Goal: Task Accomplishment & Management: Use online tool/utility

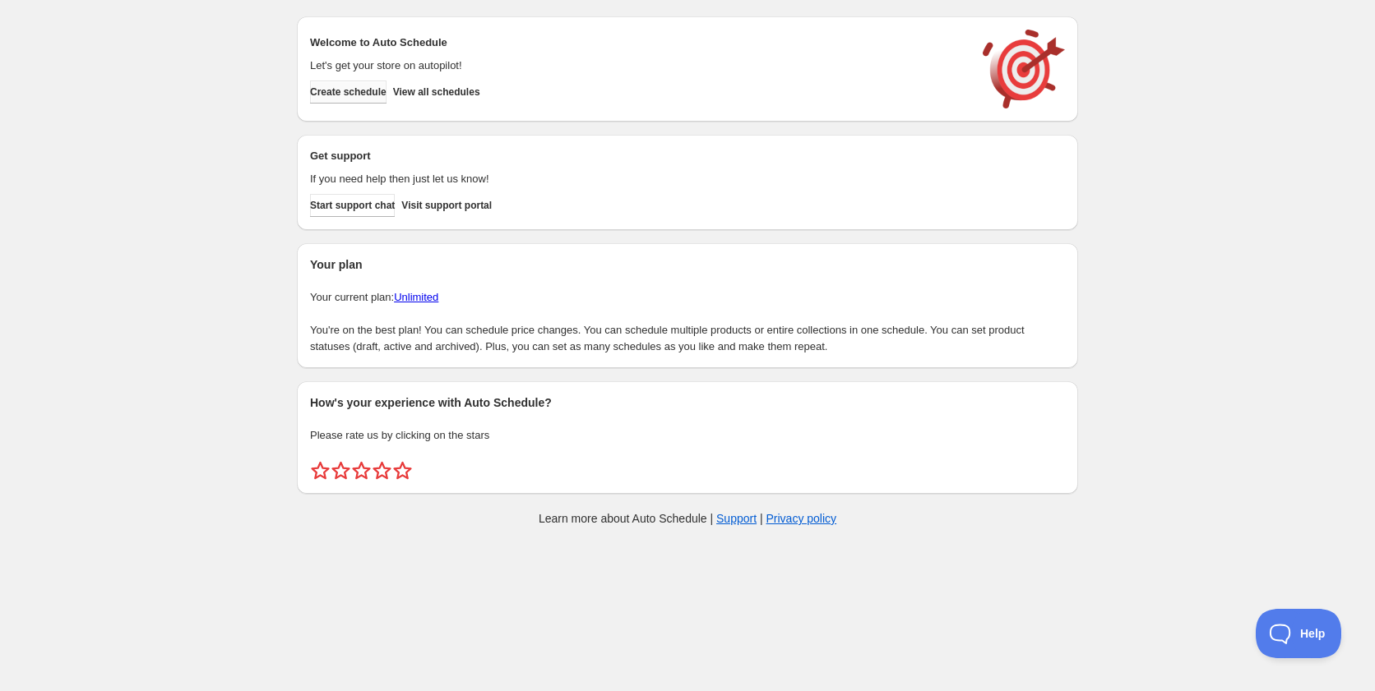
click at [373, 90] on span "Create schedule" at bounding box center [348, 92] width 76 height 13
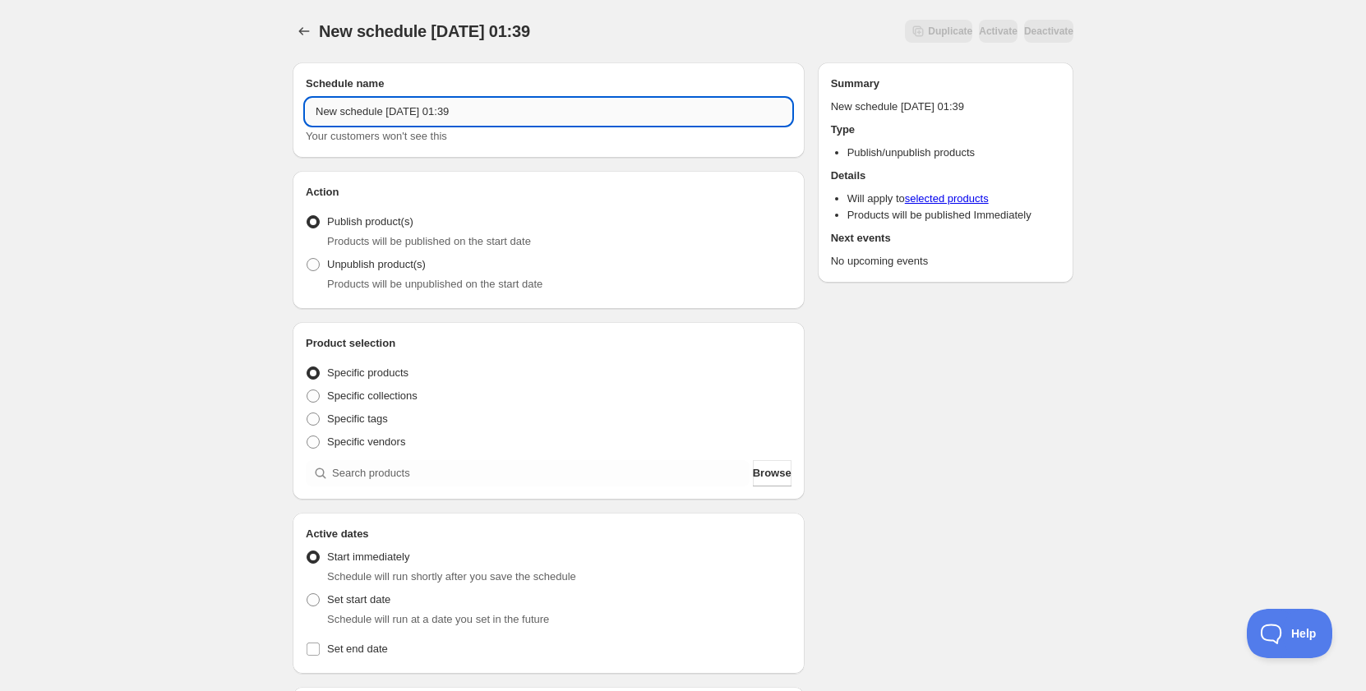
click at [392, 105] on input "New schedule [DATE] 01:39" at bounding box center [549, 112] width 486 height 26
click at [392, 105] on input "New schedule Aug 13 2025 01:39" at bounding box center [549, 112] width 486 height 26
drag, startPoint x: 379, startPoint y: 109, endPoint x: 439, endPoint y: 114, distance: 60.2
click at [439, 114] on input "Schedule for C8A25" at bounding box center [549, 112] width 486 height 26
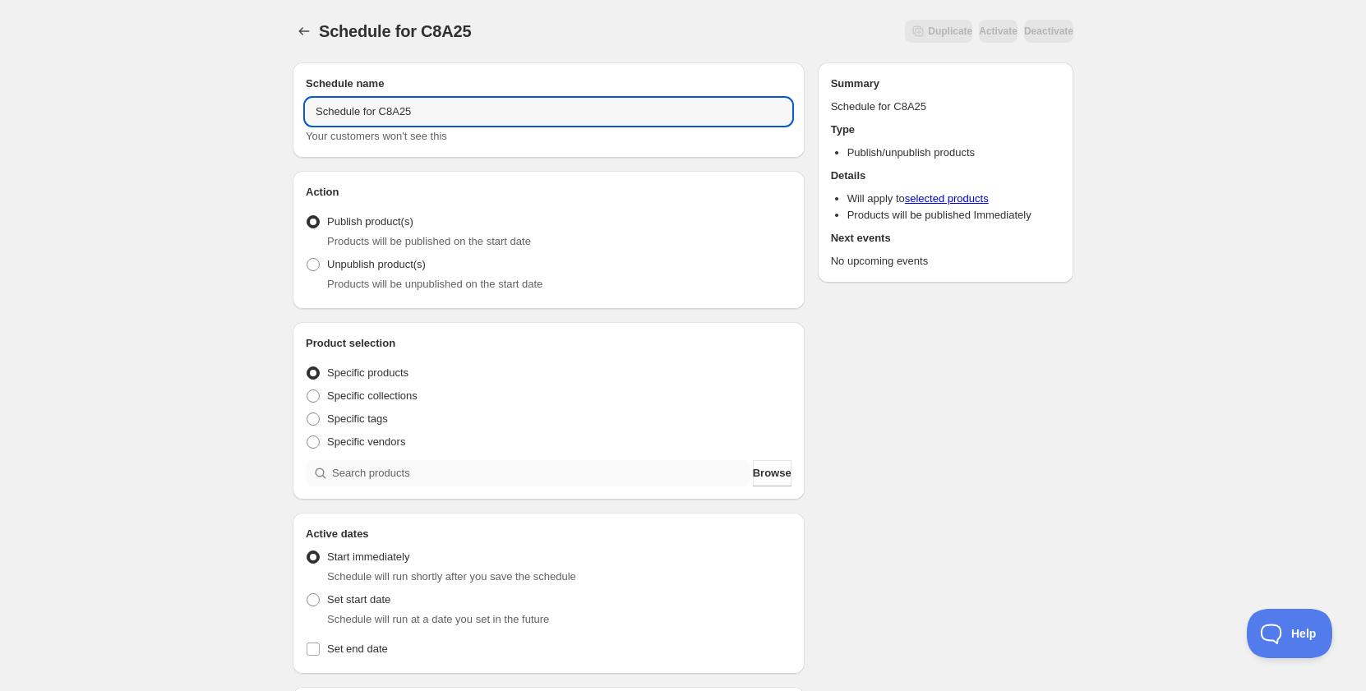
type input "Schedule for C8A25"
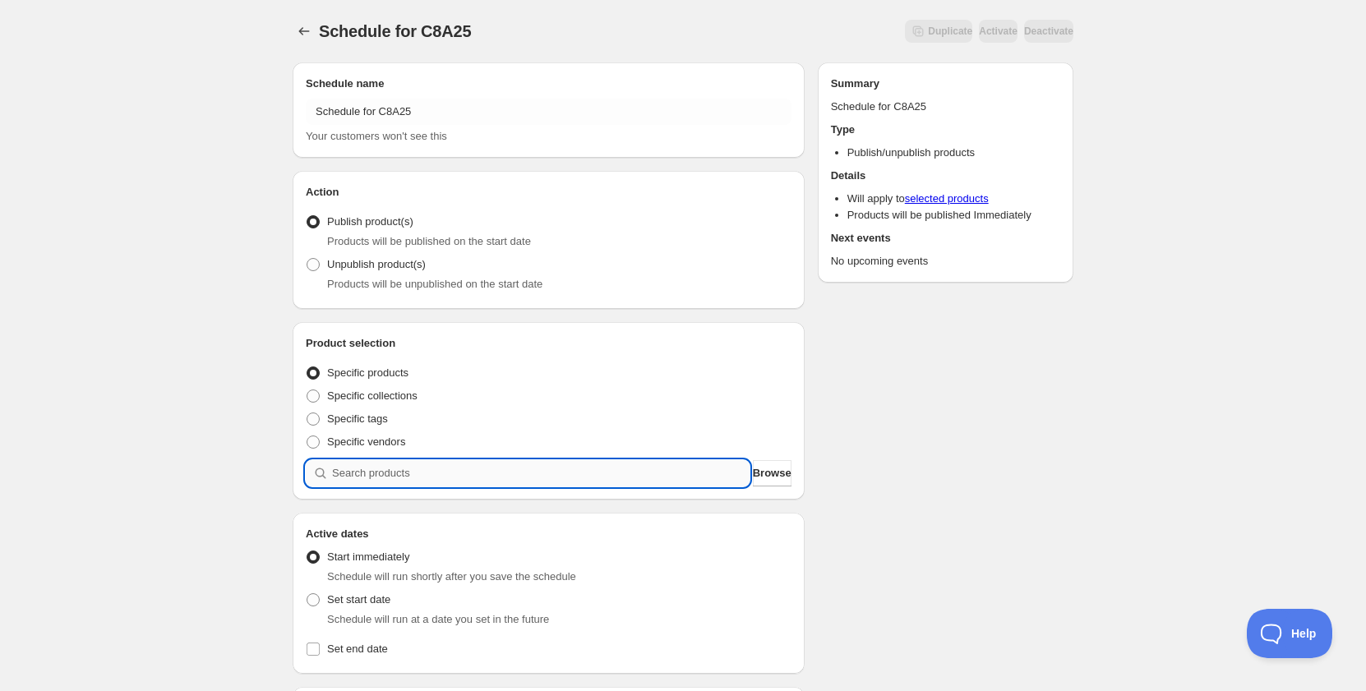
click at [394, 473] on input "search" at bounding box center [541, 473] width 418 height 26
paste input "C8A25"
type input "C8A25"
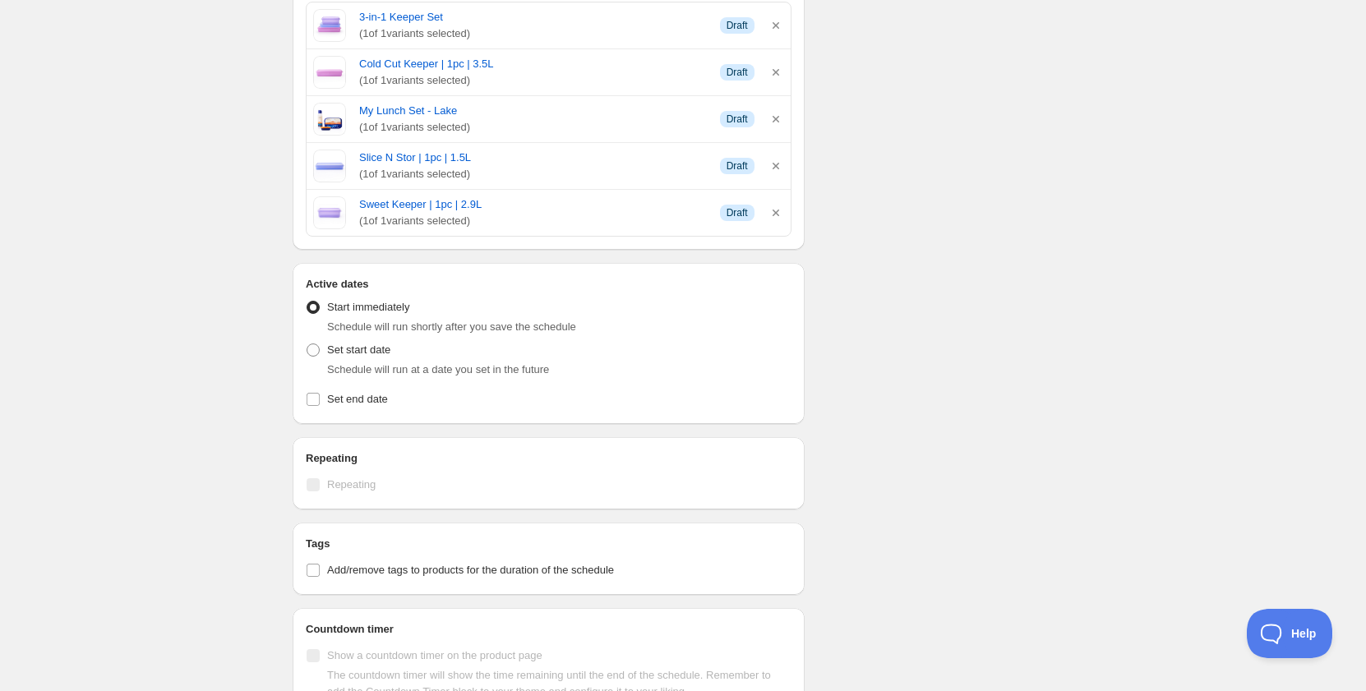
scroll to position [493, 0]
drag, startPoint x: 385, startPoint y: 352, endPoint x: 380, endPoint y: 344, distance: 8.9
click at [382, 347] on span "Set start date" at bounding box center [358, 348] width 63 height 12
click at [307, 343] on input "Set start date" at bounding box center [307, 342] width 1 height 1
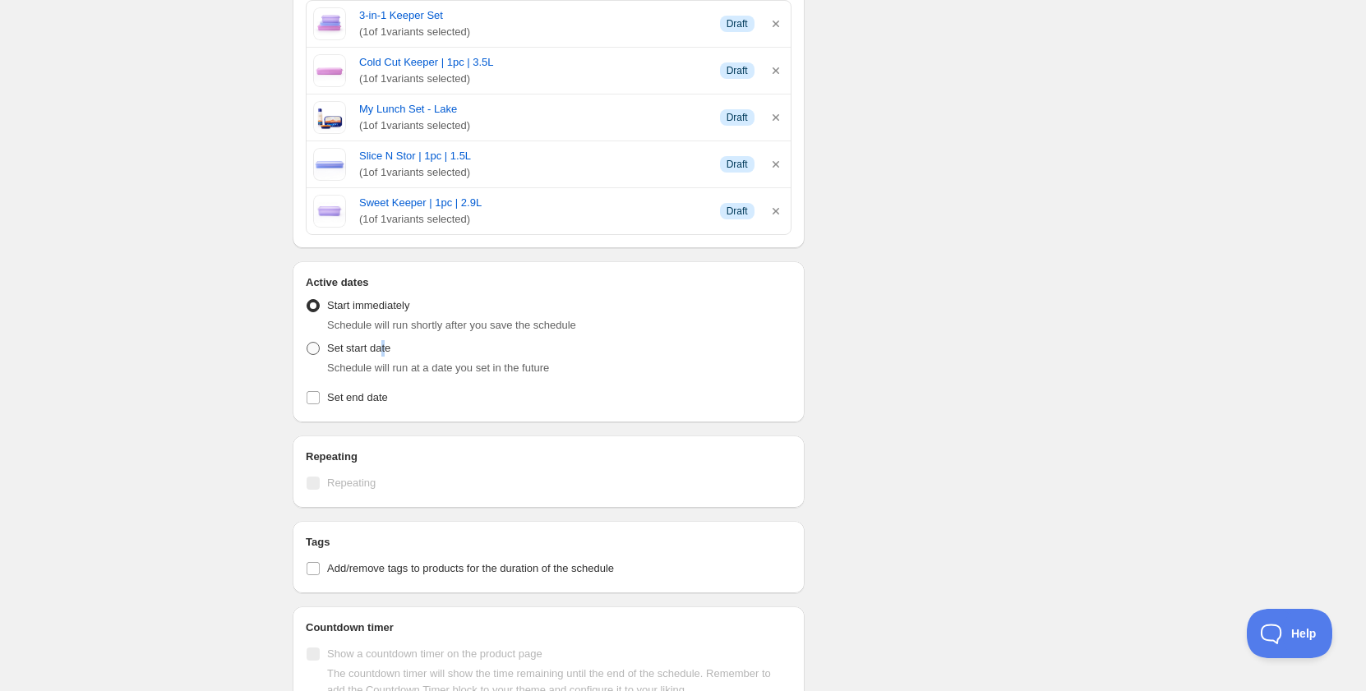
radio input "true"
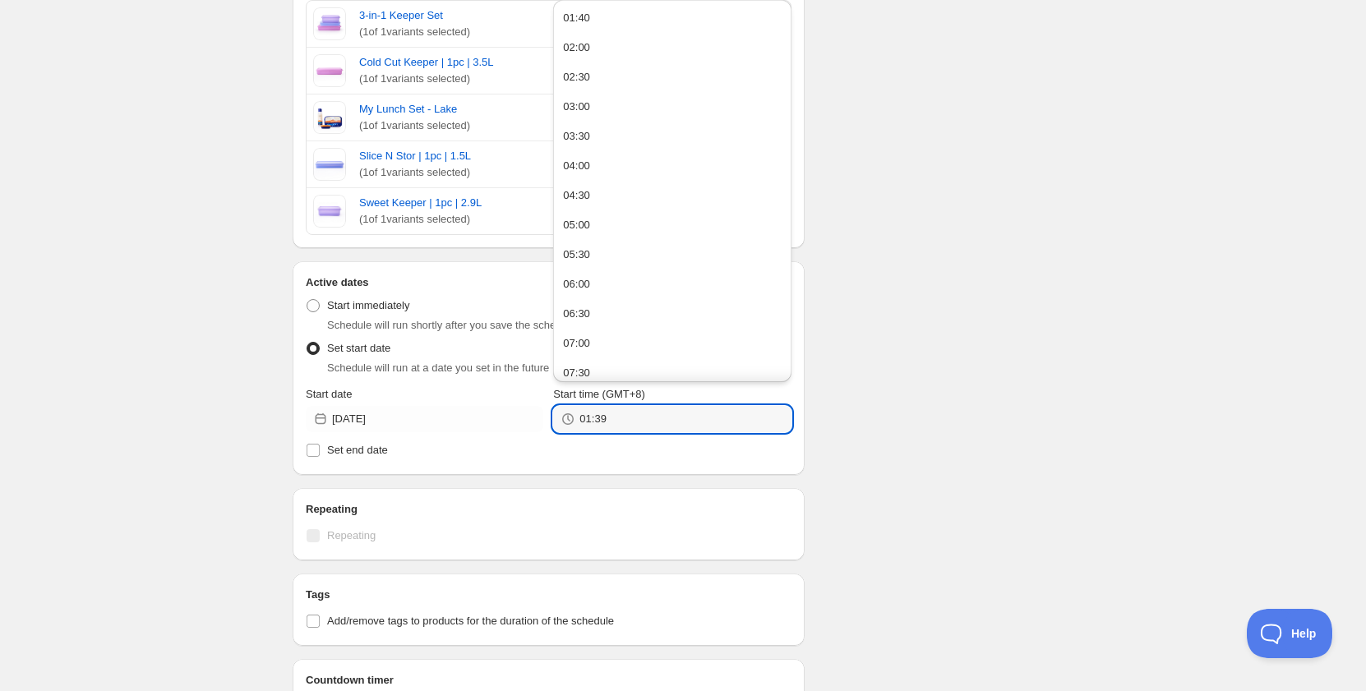
drag, startPoint x: 589, startPoint y: 416, endPoint x: 576, endPoint y: 416, distance: 14.0
click at [576, 416] on div "01:39" at bounding box center [672, 419] width 238 height 26
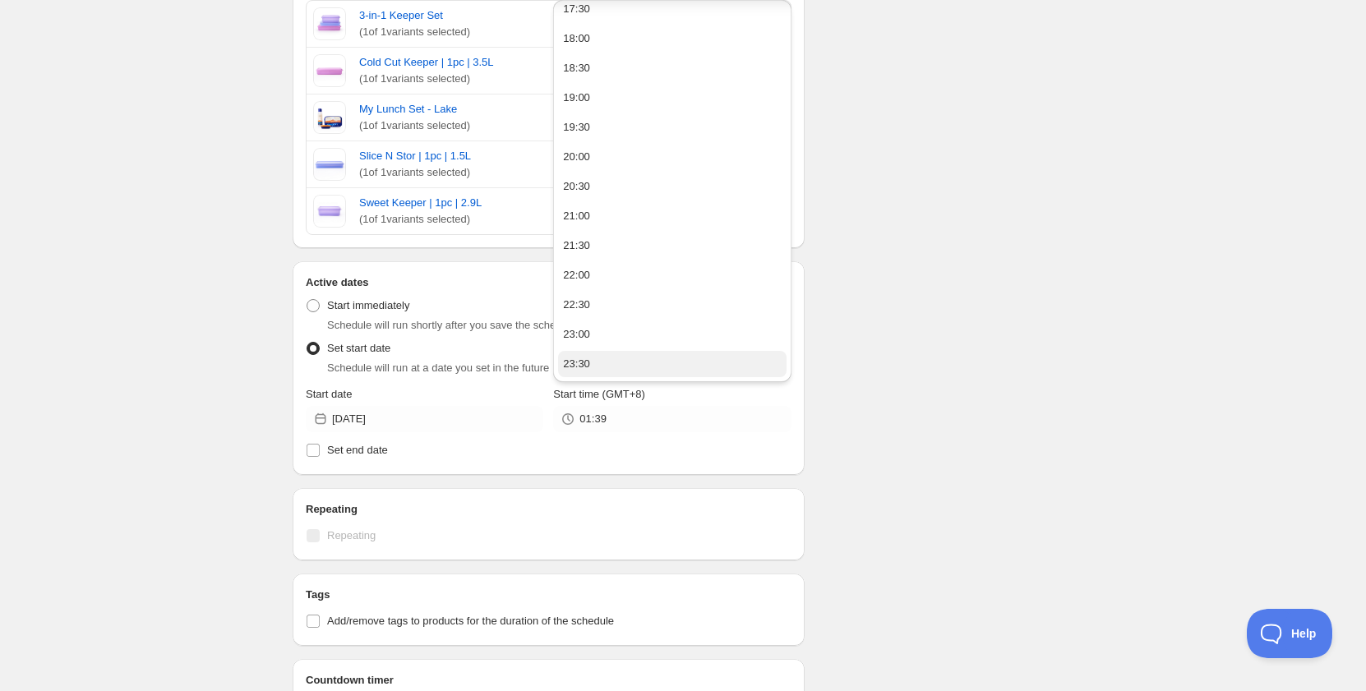
click at [586, 361] on div "23:30" at bounding box center [576, 364] width 27 height 16
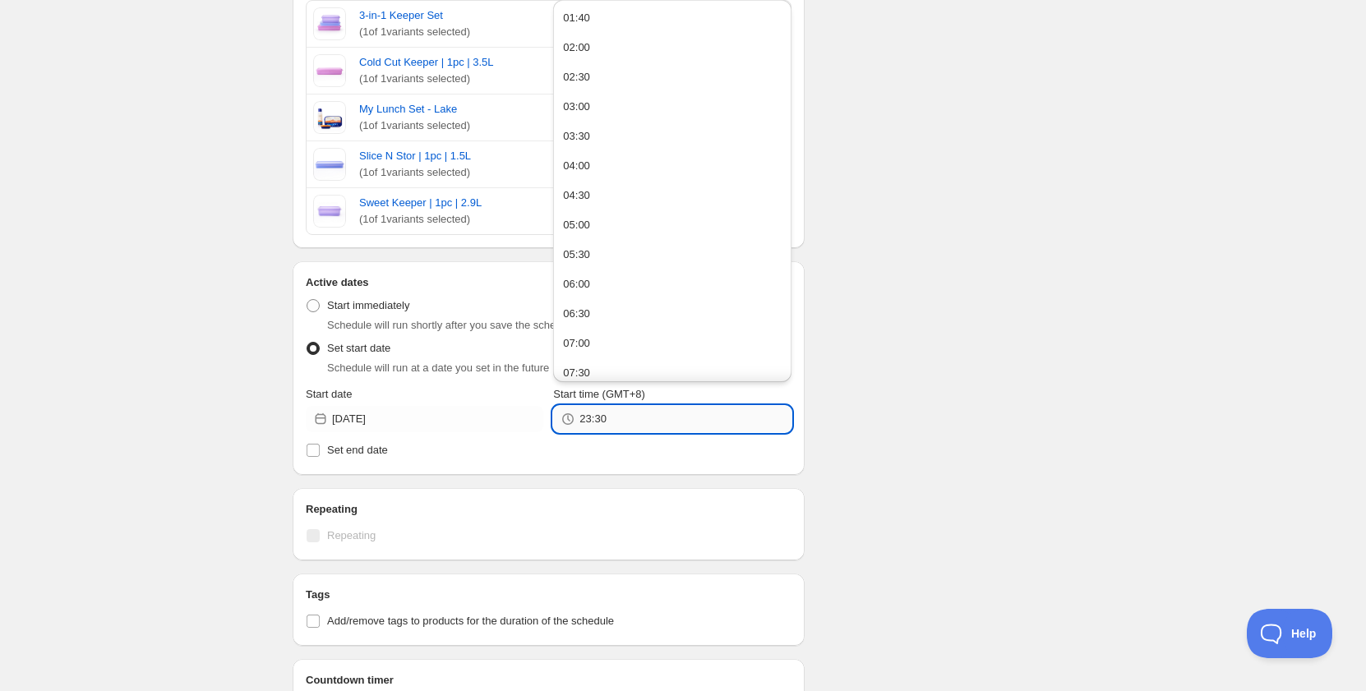
drag, startPoint x: 598, startPoint y: 416, endPoint x: 608, endPoint y: 418, distance: 10.8
click at [608, 418] on input "23:30" at bounding box center [685, 419] width 211 height 26
type input "23:58"
click at [990, 254] on div "Schedule name Schedule for C8A25 Your customers won't see this Action Action Pu…" at bounding box center [677, 288] width 794 height 1465
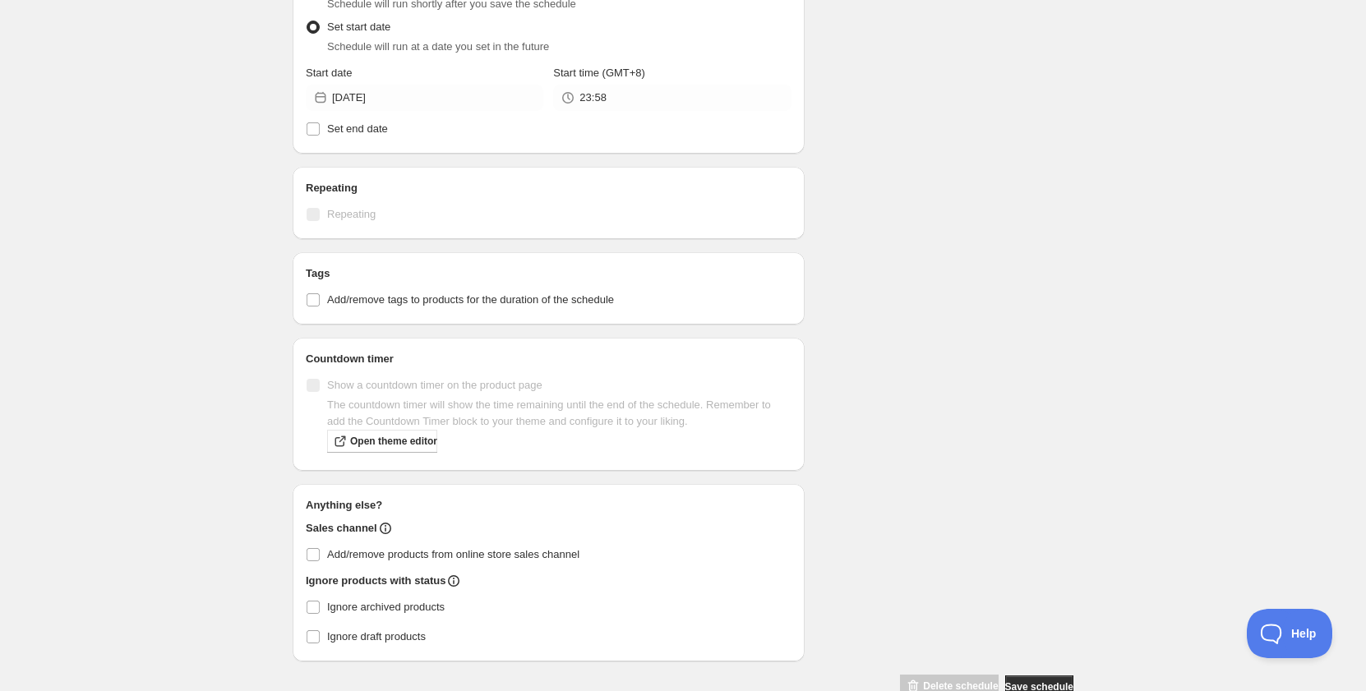
scroll to position [822, 0]
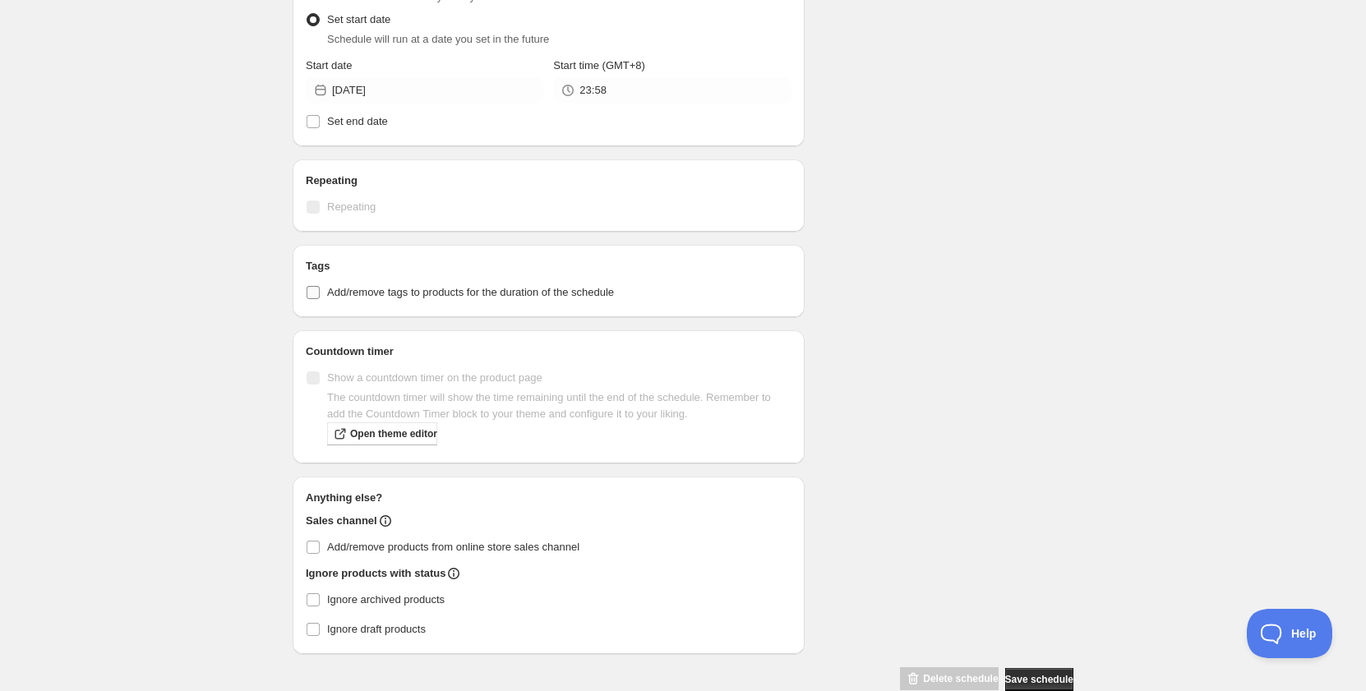
click at [367, 286] on span "Add/remove tags to products for the duration of the schedule" at bounding box center [470, 292] width 287 height 12
click at [320, 286] on input "Add/remove tags to products for the duration of the schedule" at bounding box center [313, 292] width 13 height 13
checkbox input "true"
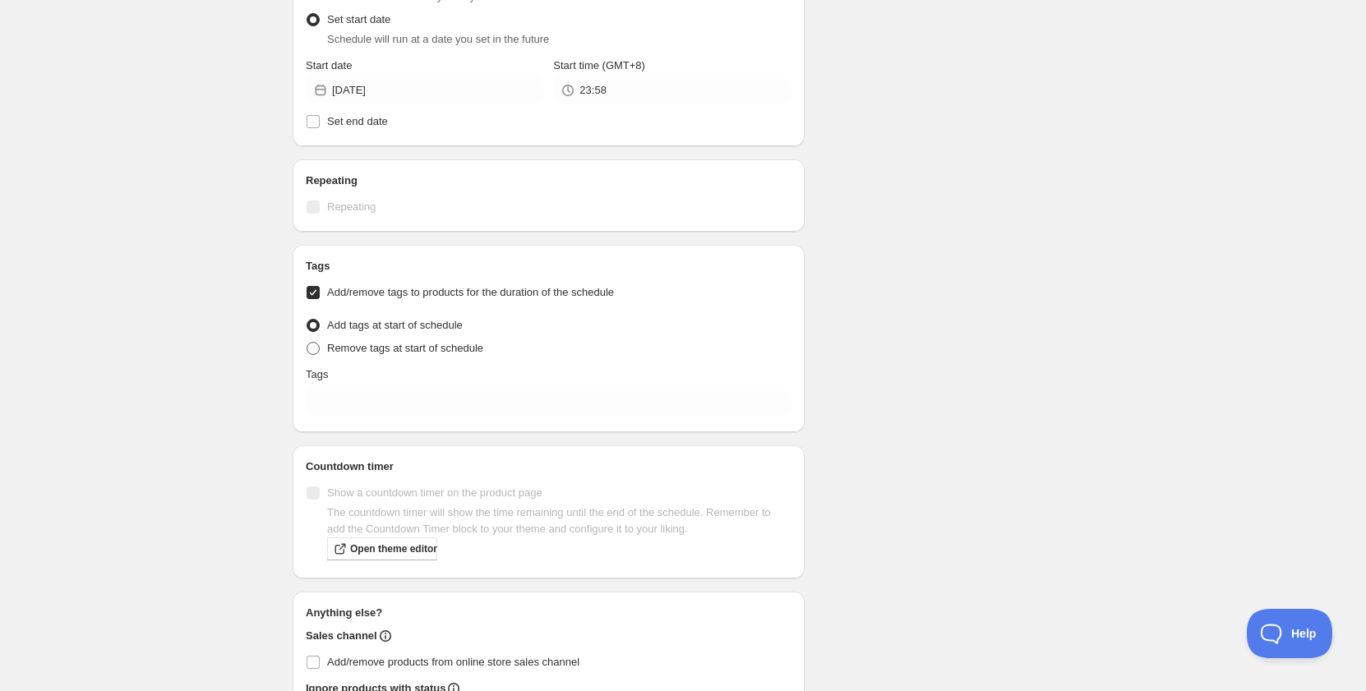
click at [373, 342] on span "Remove tags at start of schedule" at bounding box center [405, 348] width 156 height 12
click at [307, 342] on input "Remove tags at start of schedule" at bounding box center [307, 342] width 1 height 1
radio input "true"
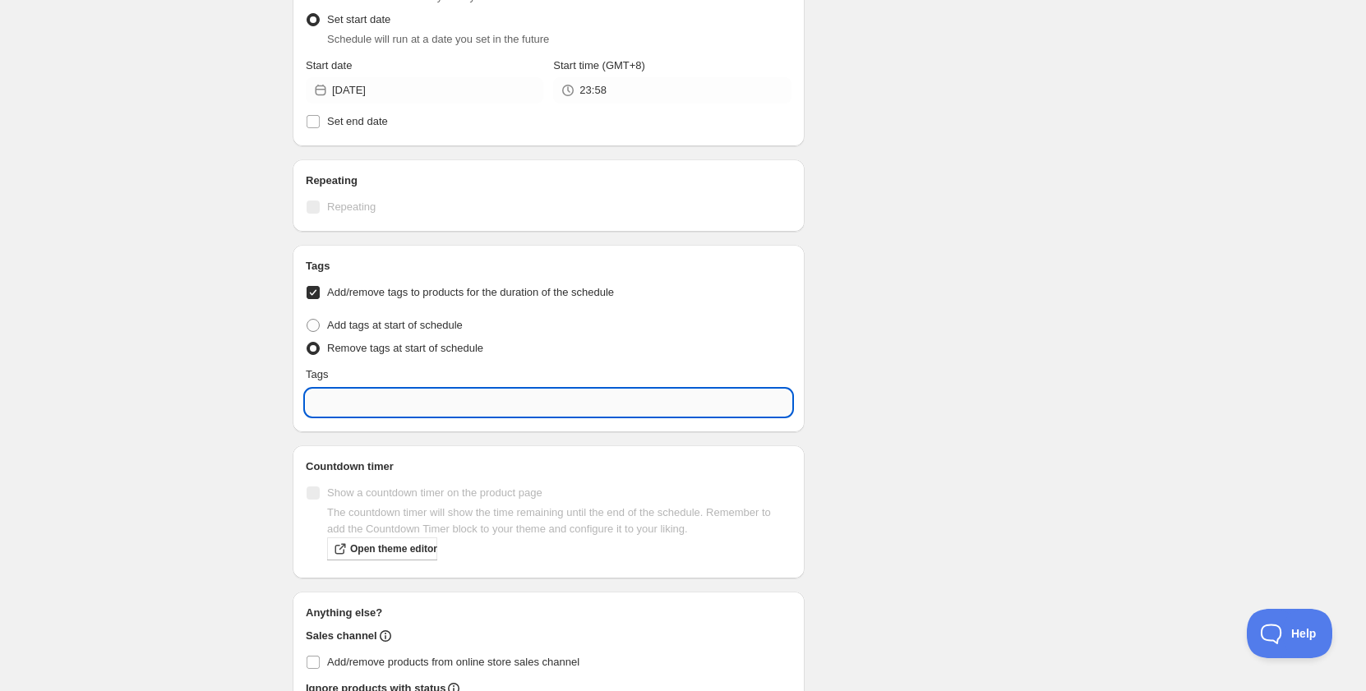
click at [386, 404] on input "text" at bounding box center [549, 403] width 486 height 26
click at [405, 441] on p "Add testing" at bounding box center [560, 441] width 443 height 16
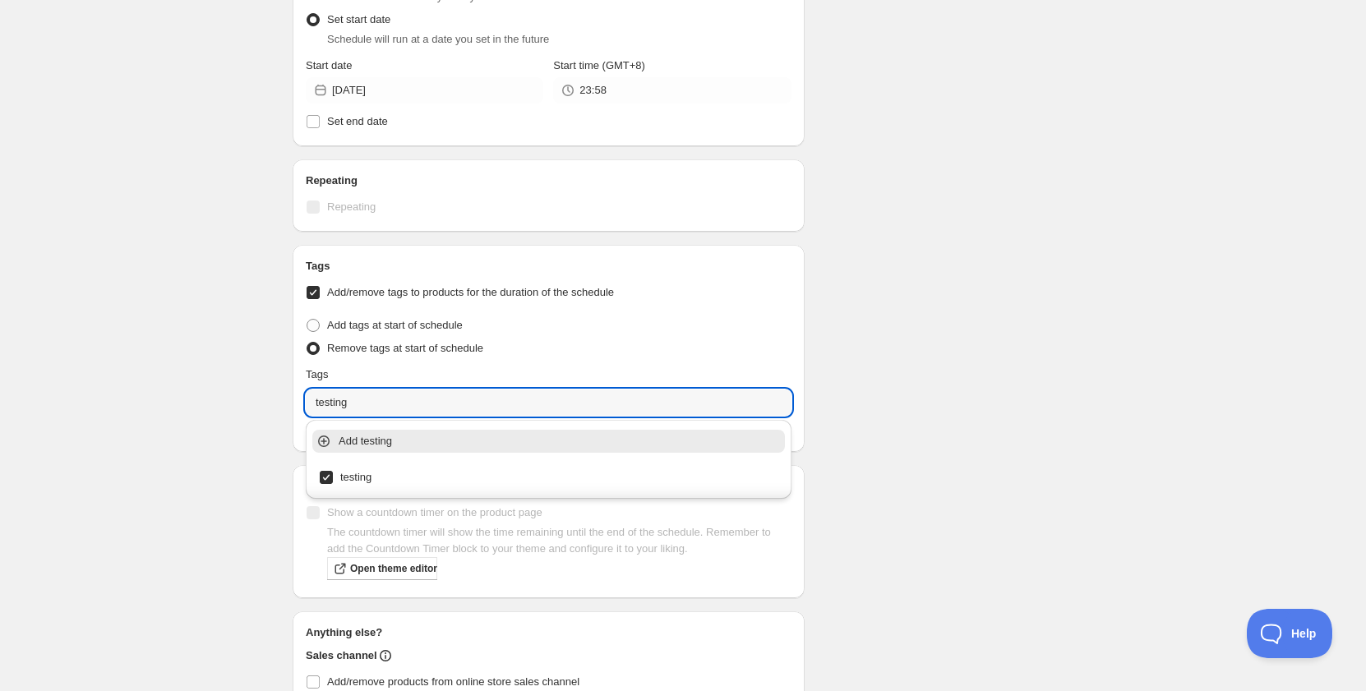
type input "testing"
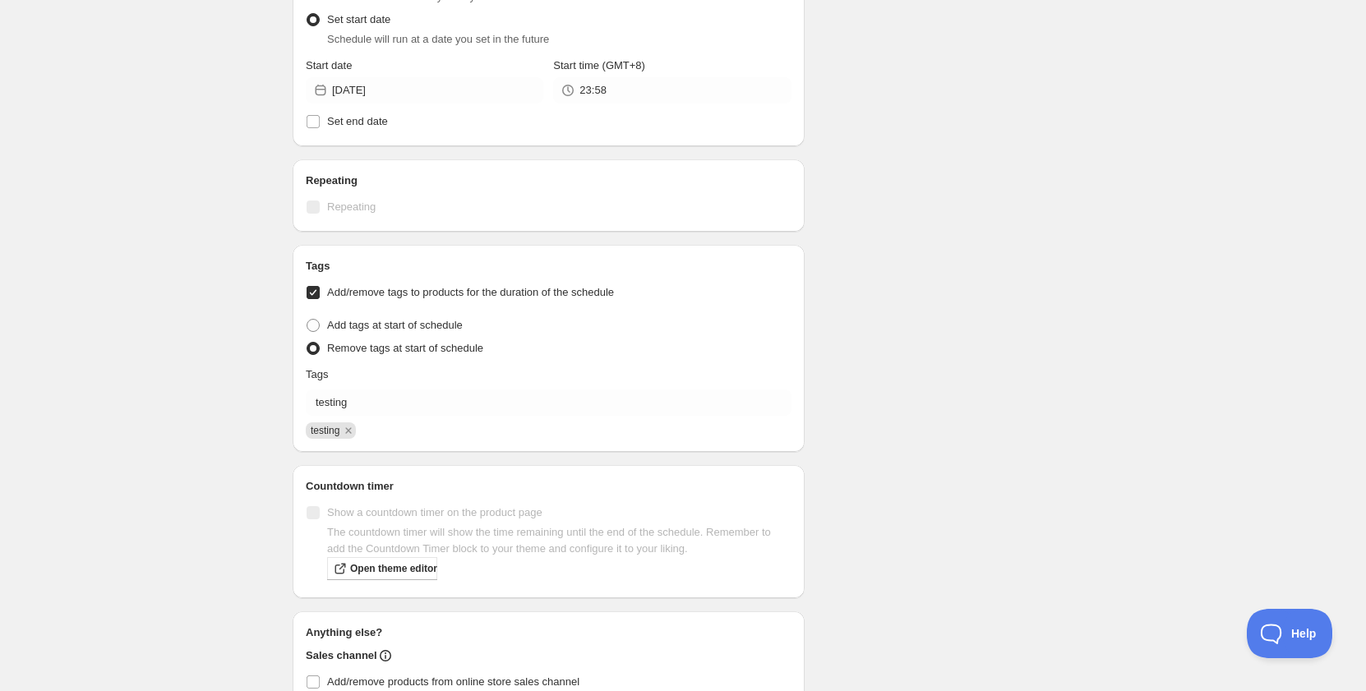
click at [917, 420] on div "Schedule name Schedule for C8A25 Your customers won't see this Action Action Pu…" at bounding box center [677, 27] width 794 height 1600
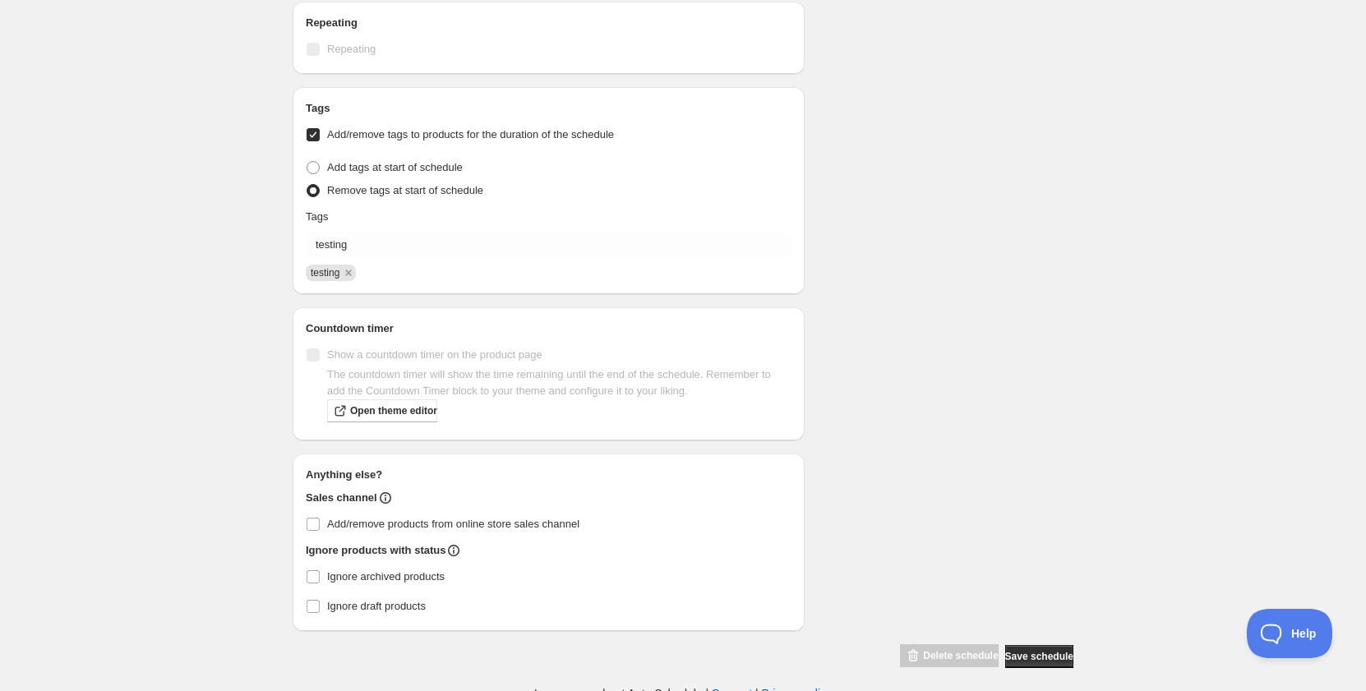
scroll to position [989, 0]
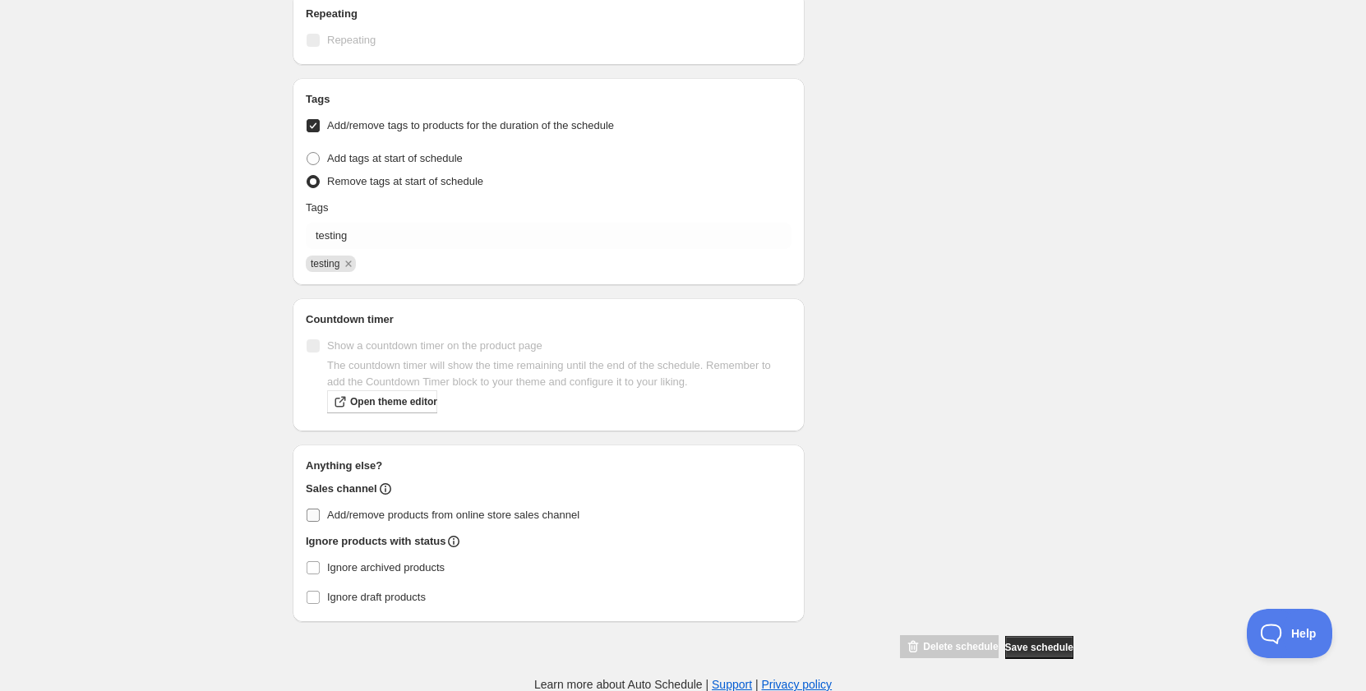
click at [430, 511] on span "Add/remove products from online store sales channel" at bounding box center [453, 515] width 252 height 12
click at [320, 511] on input "Add/remove products from online store sales channel" at bounding box center [313, 515] width 13 height 13
checkbox input "true"
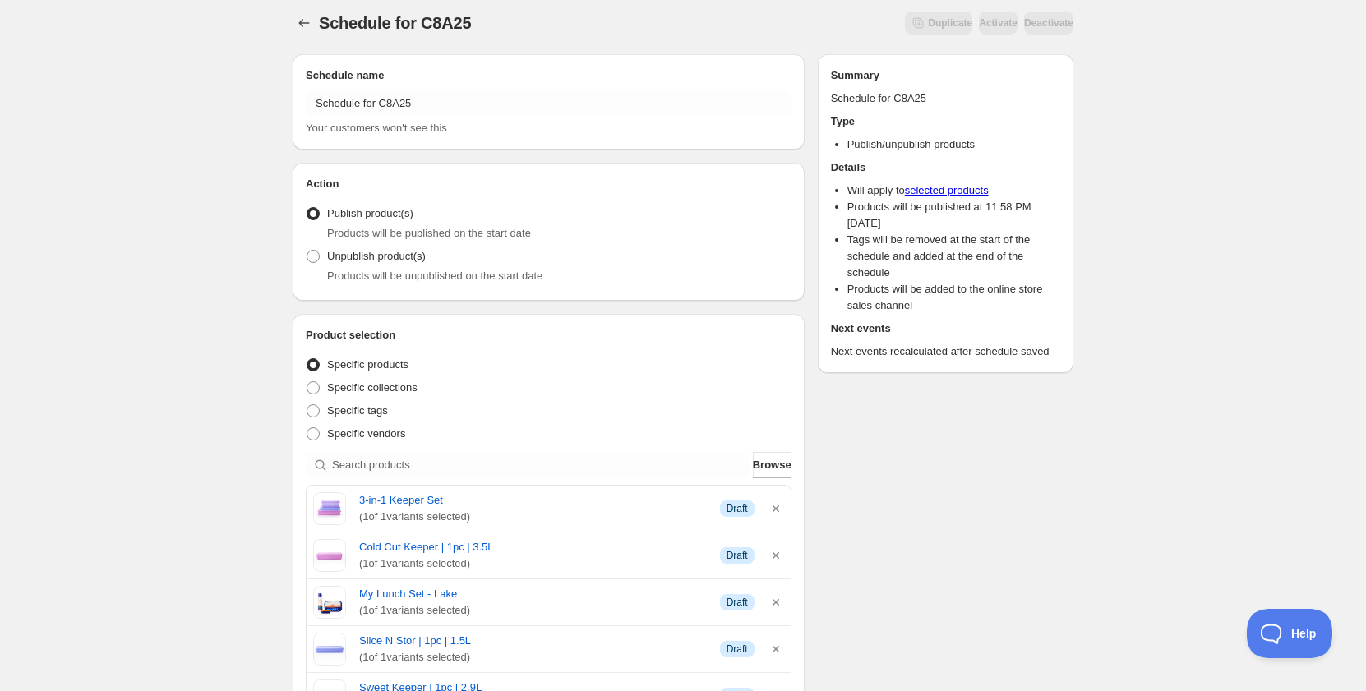
scroll to position [0, 0]
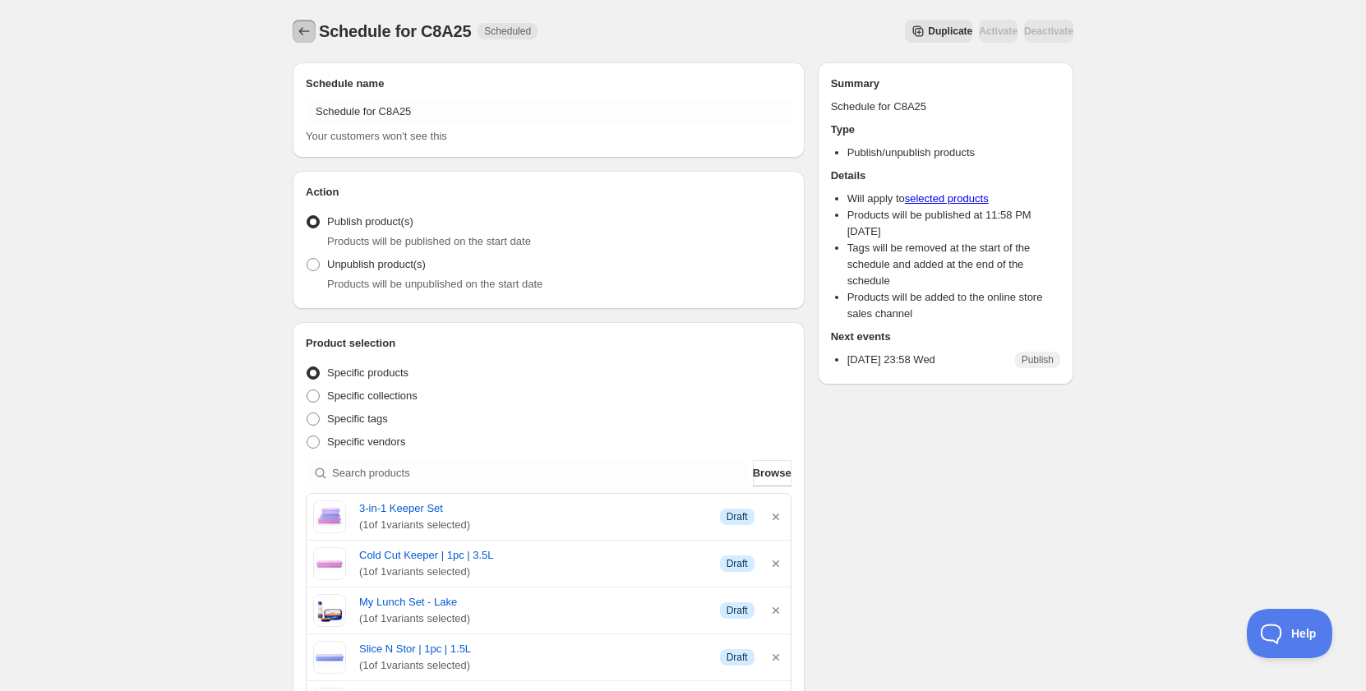
click at [298, 30] on icon "Schedules" at bounding box center [304, 31] width 16 height 16
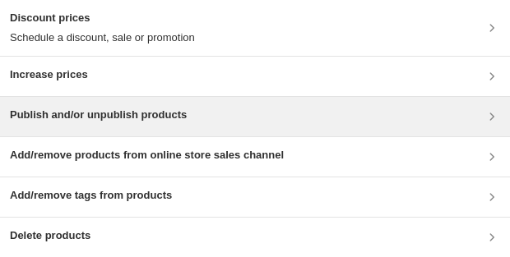
click at [107, 125] on div "Publish and/or unpublish products" at bounding box center [98, 117] width 177 height 20
